Goal: Check status: Check status

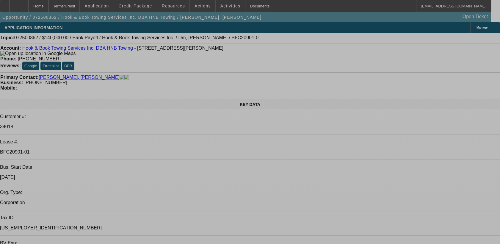
select select "0"
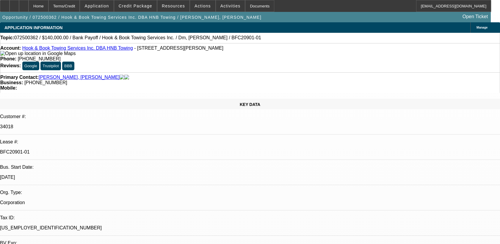
select select "2"
select select "0.1"
select select "0"
select select "2"
select select "0.1"
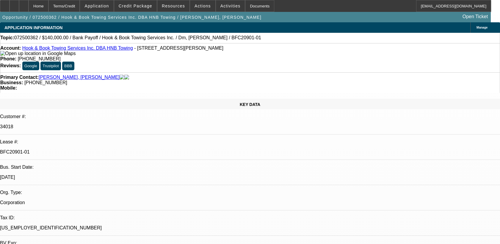
select select "0"
select select "2"
select select "0.1"
select select "0"
select select "2"
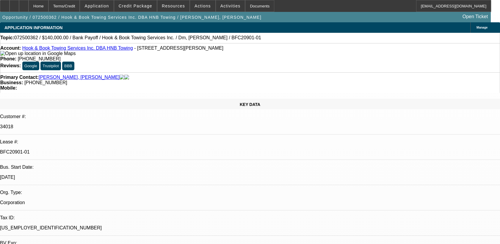
select select "0.1"
select select "1"
select select "2"
select select "4"
select select "1"
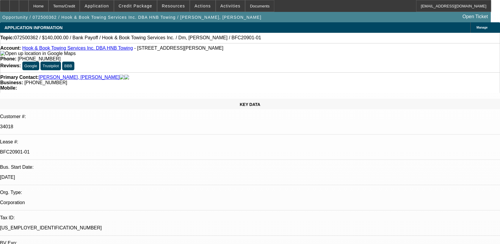
select select "2"
select select "4"
select select "1"
select select "2"
select select "4"
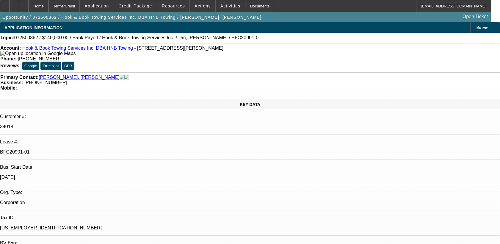
select select "1"
select select "2"
select select "4"
click at [83, 149] on p "BFC20901-01" at bounding box center [250, 151] width 500 height 5
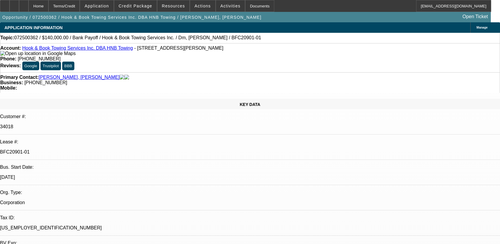
click at [83, 149] on p "BFC20901-01" at bounding box center [250, 151] width 500 height 5
copy div "BFC20901-01"
